Goal: Information Seeking & Learning: Learn about a topic

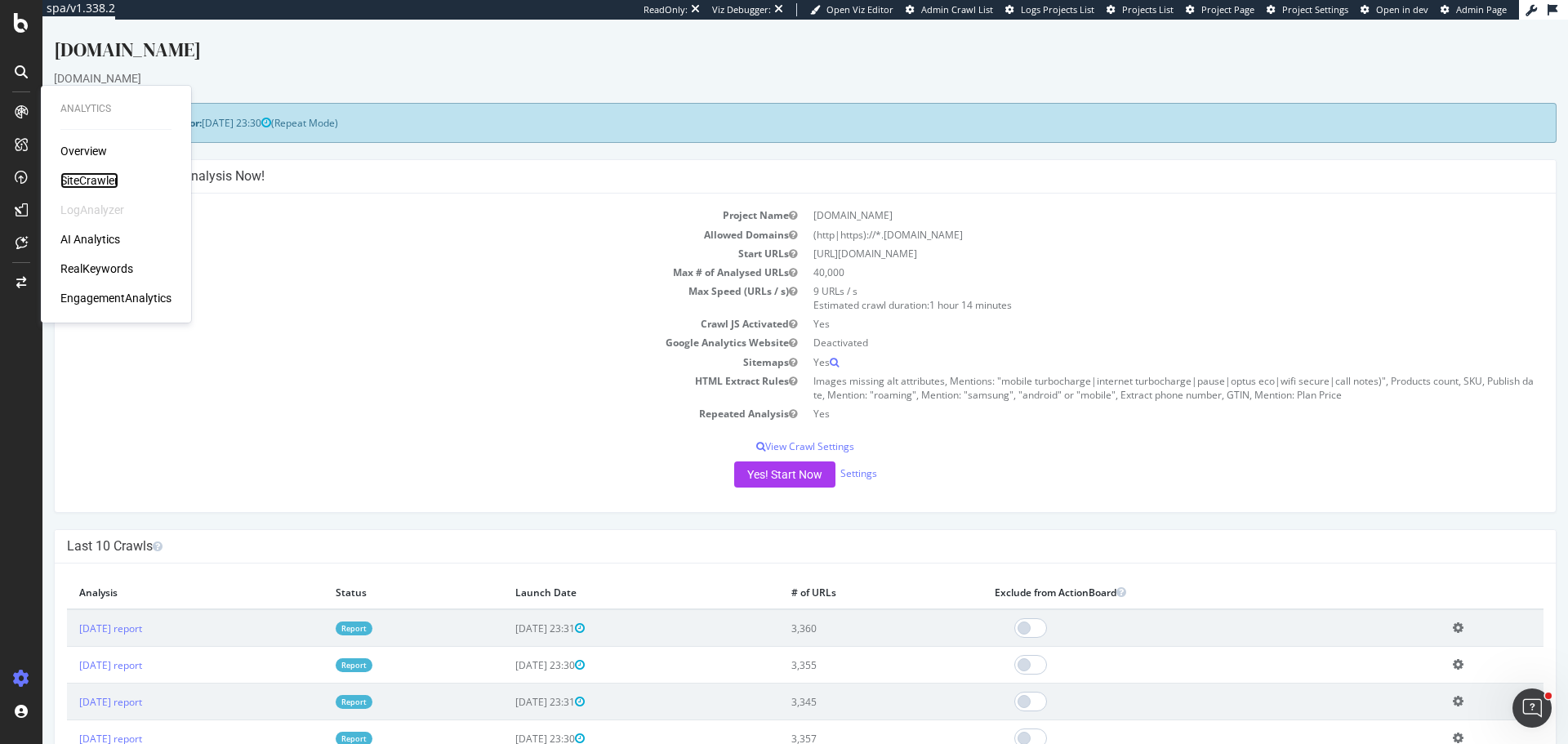
click at [104, 179] on div "SiteCrawler" at bounding box center [90, 181] width 58 height 17
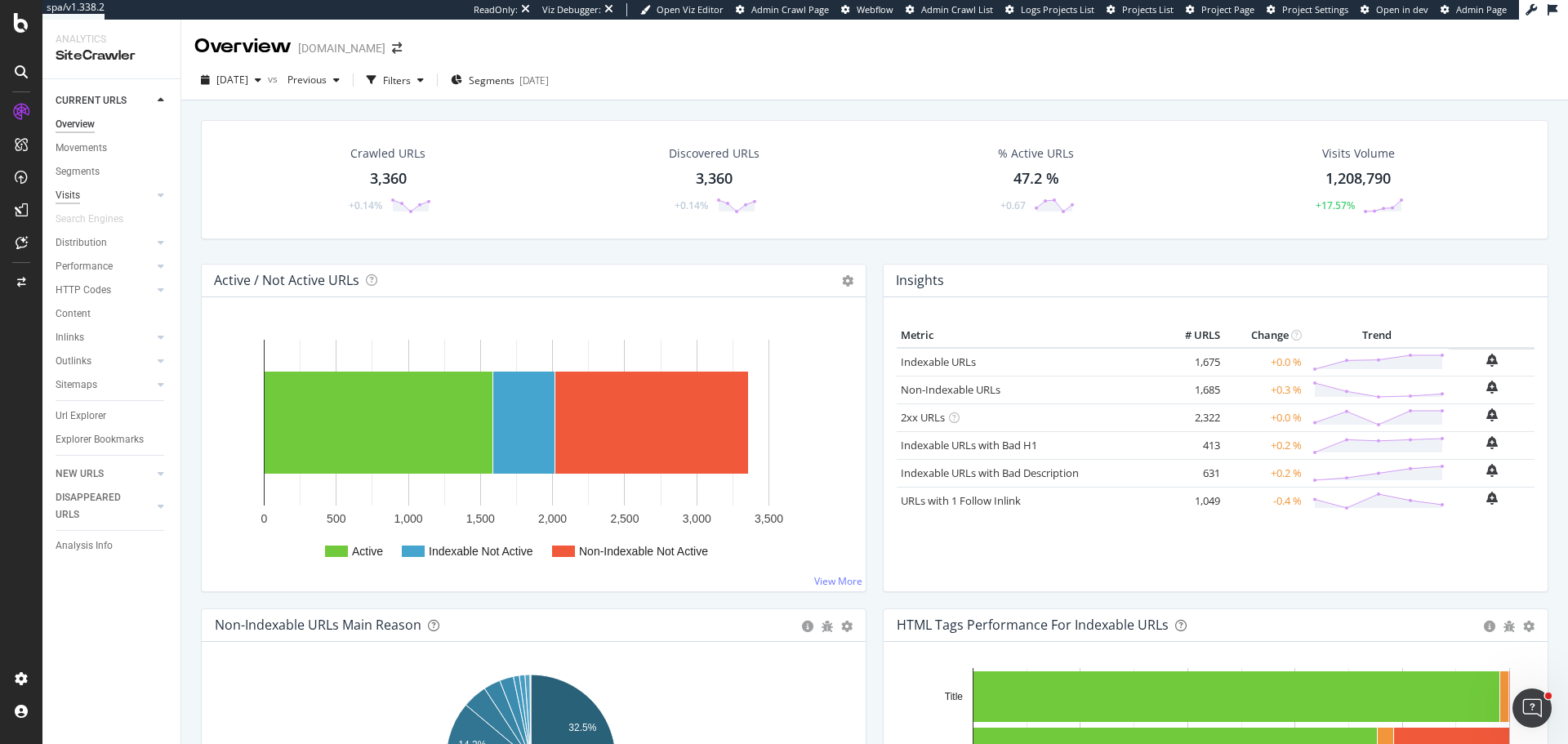
click at [71, 191] on div "Visits" at bounding box center [68, 195] width 25 height 17
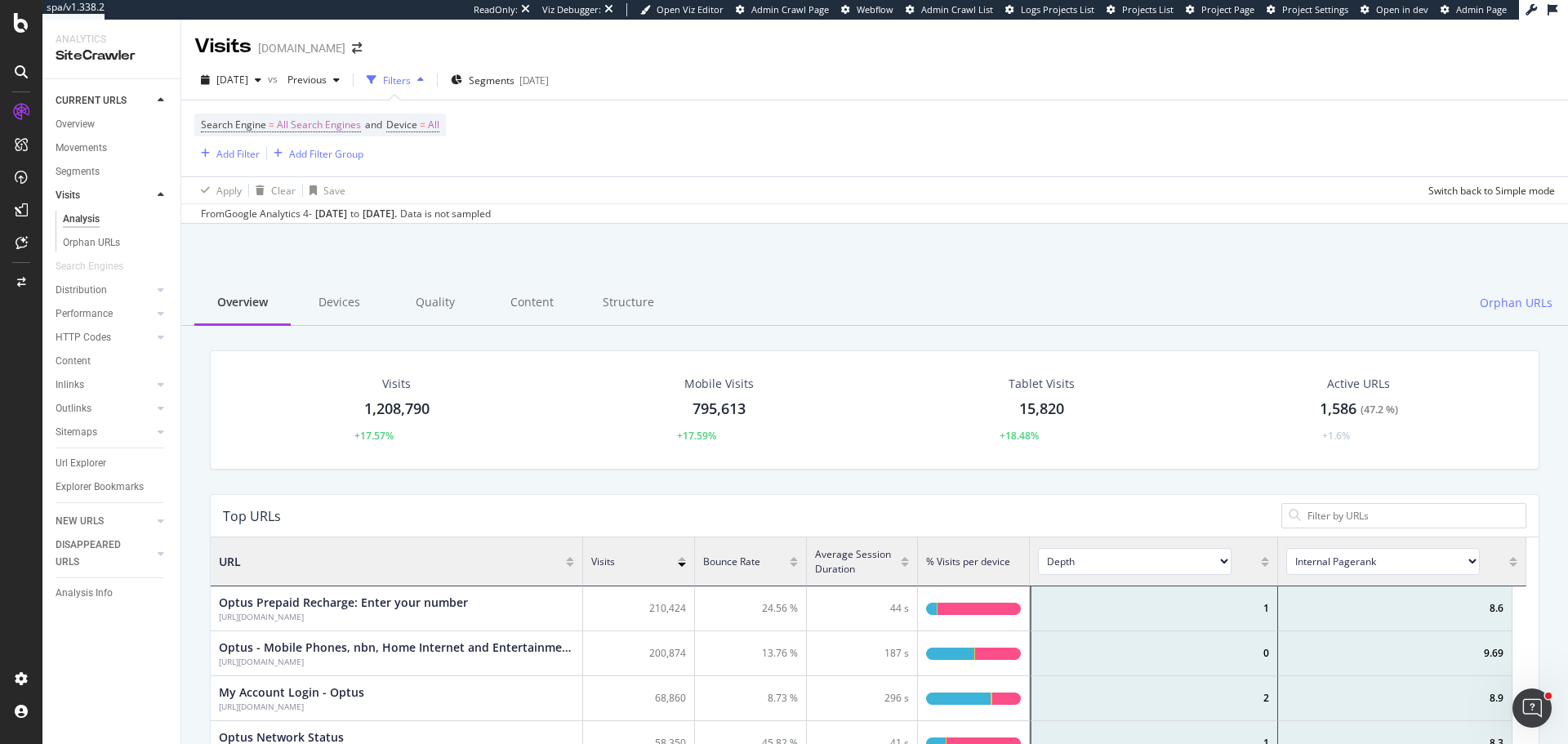
scroll to position [13, 13]
click at [236, 153] on div "Add Filter" at bounding box center [238, 154] width 43 height 14
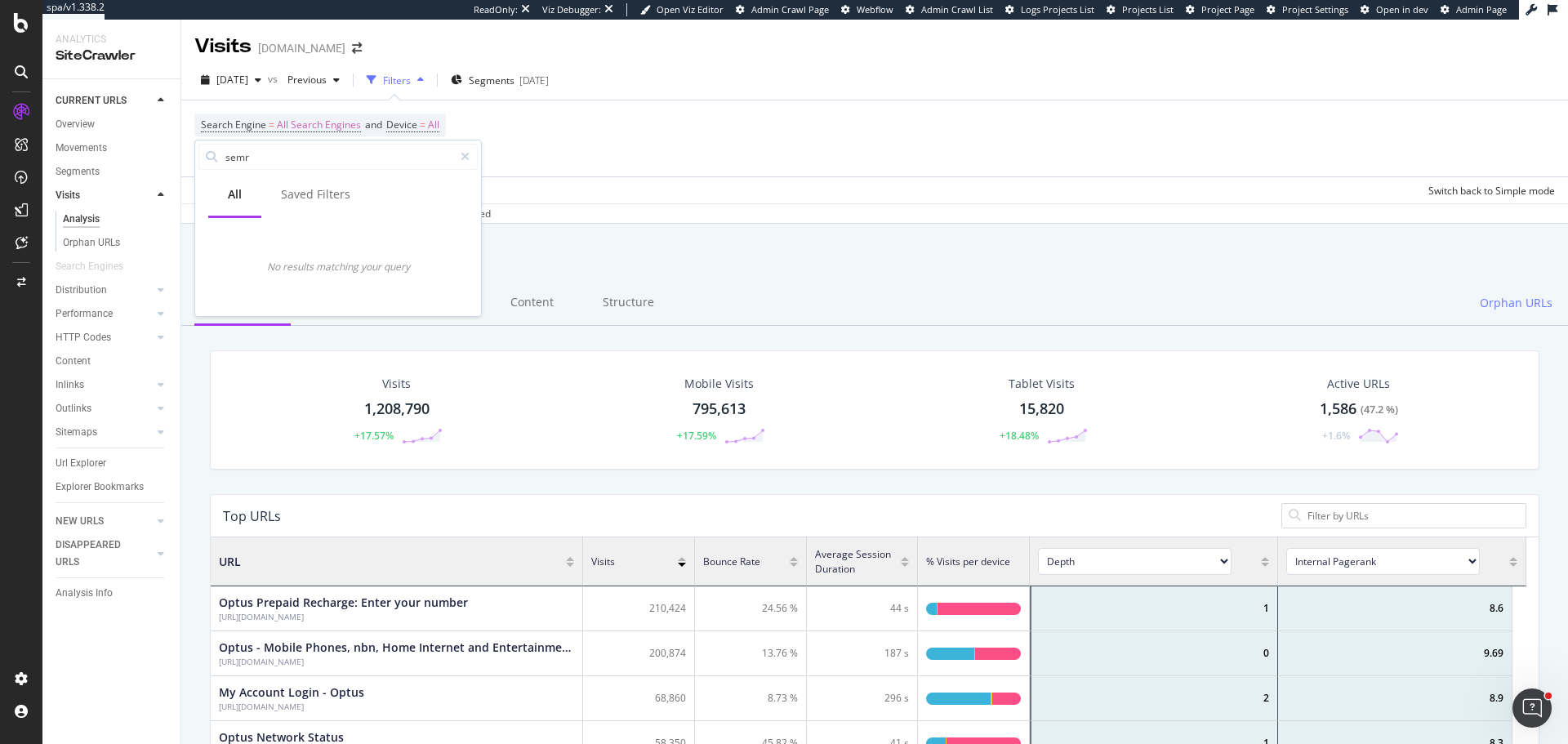
type input "semru"
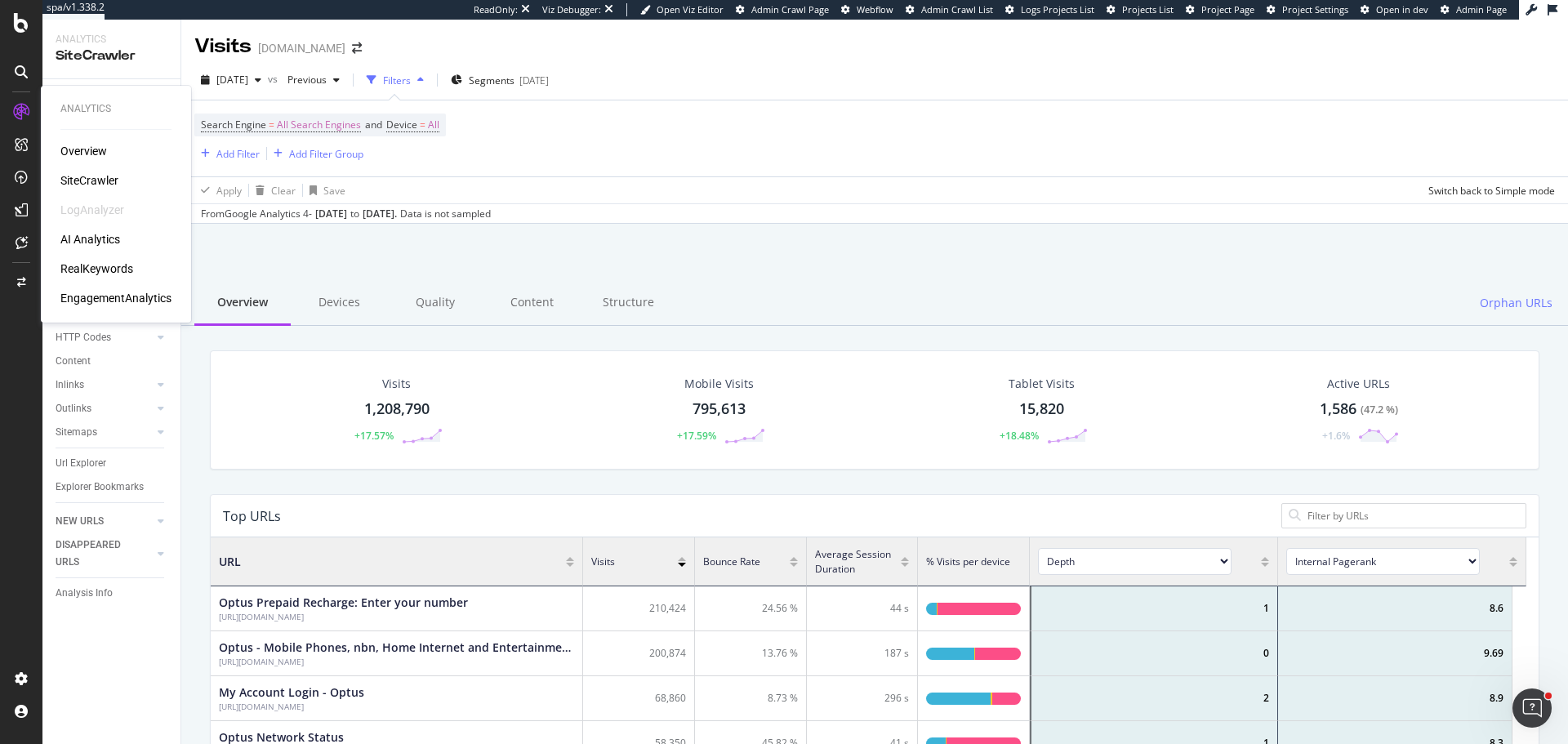
click at [103, 270] on div "RealKeywords" at bounding box center [97, 269] width 73 height 17
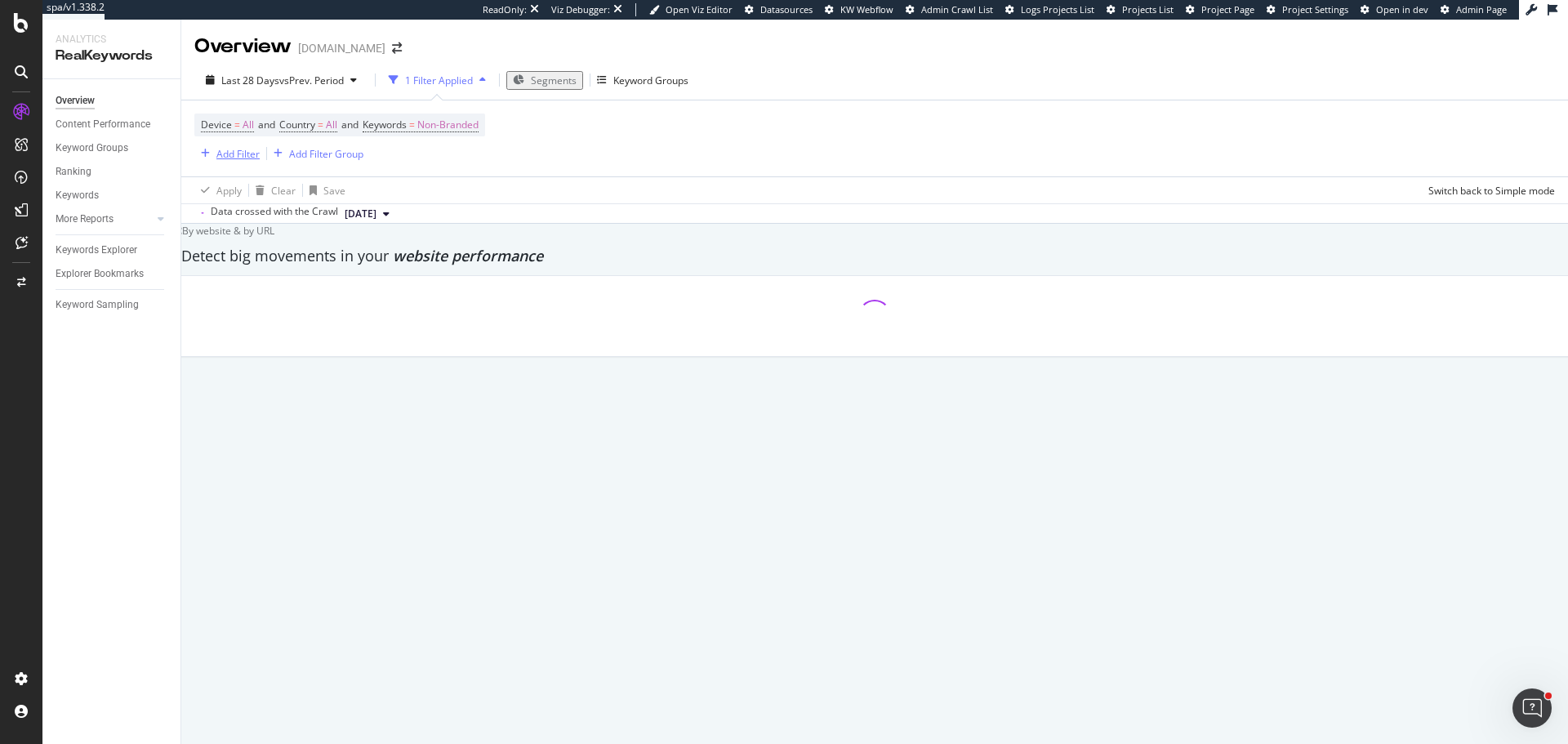
click at [232, 153] on div "Add Filter" at bounding box center [238, 154] width 43 height 14
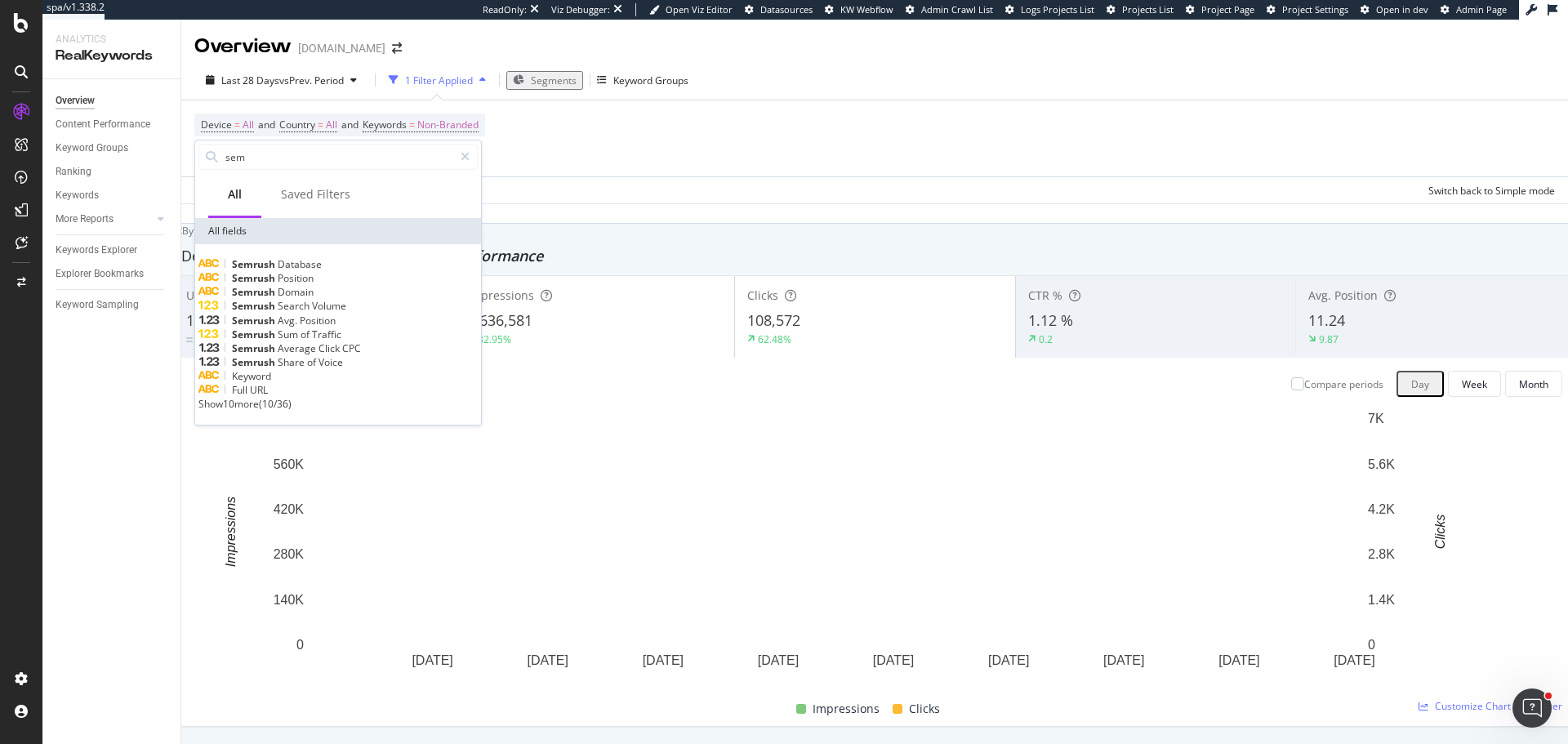
type input "sem"
